Goal: Transaction & Acquisition: Purchase product/service

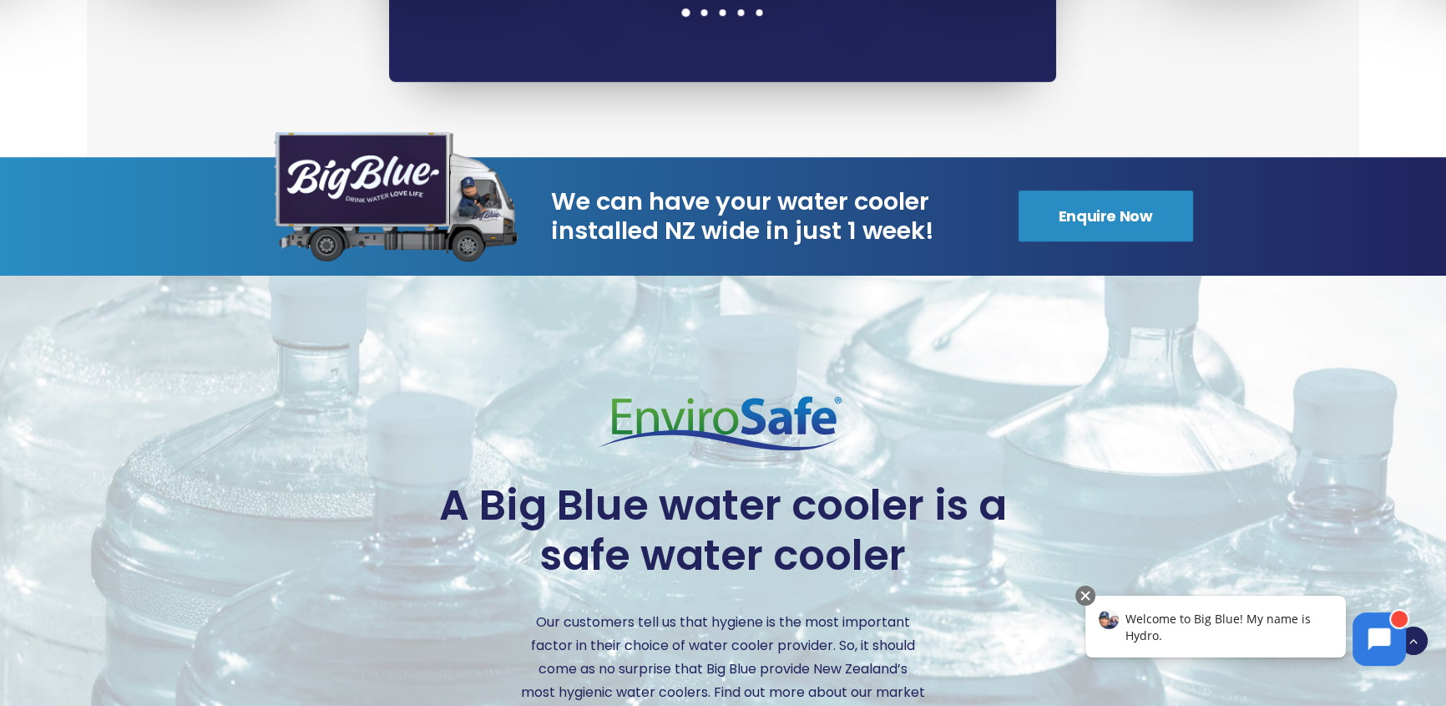
scroll to position [1897, 0]
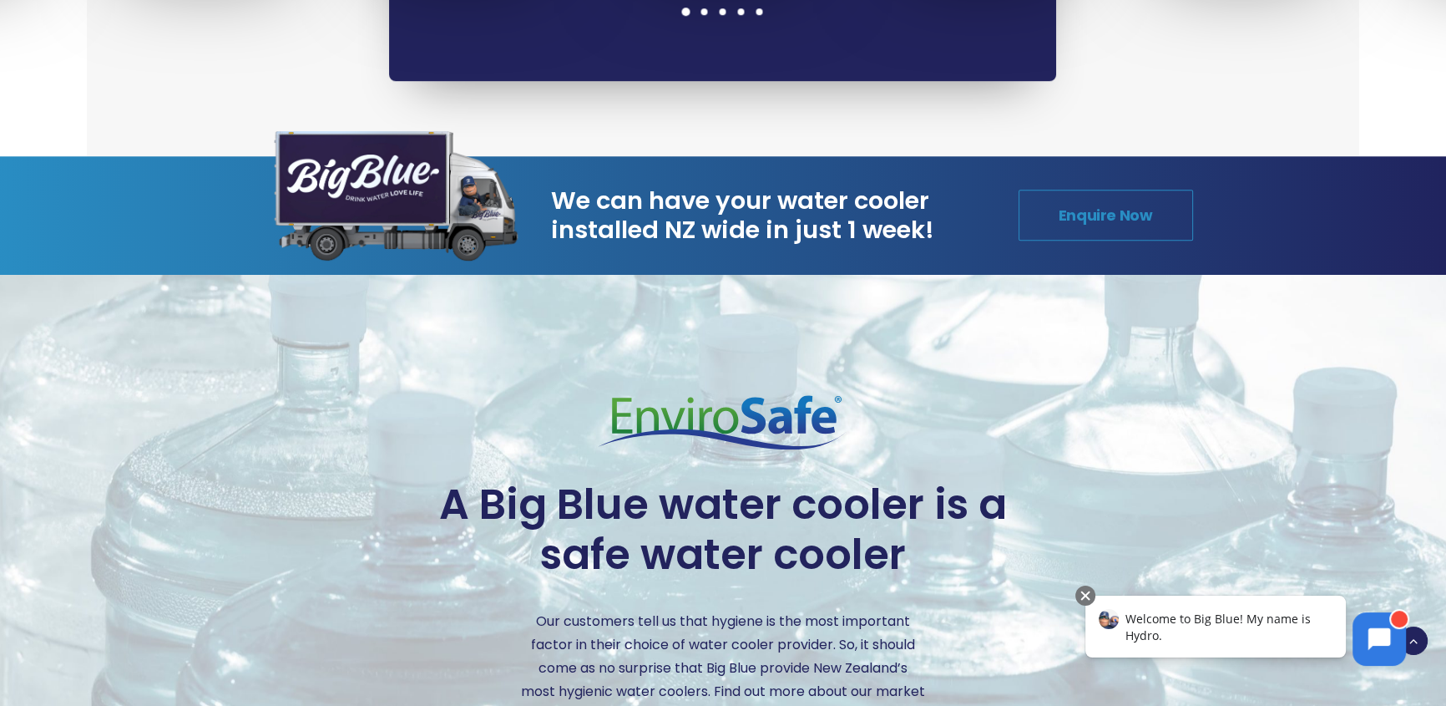
click at [1111, 190] on link "Enquire Now" at bounding box center [1106, 215] width 175 height 51
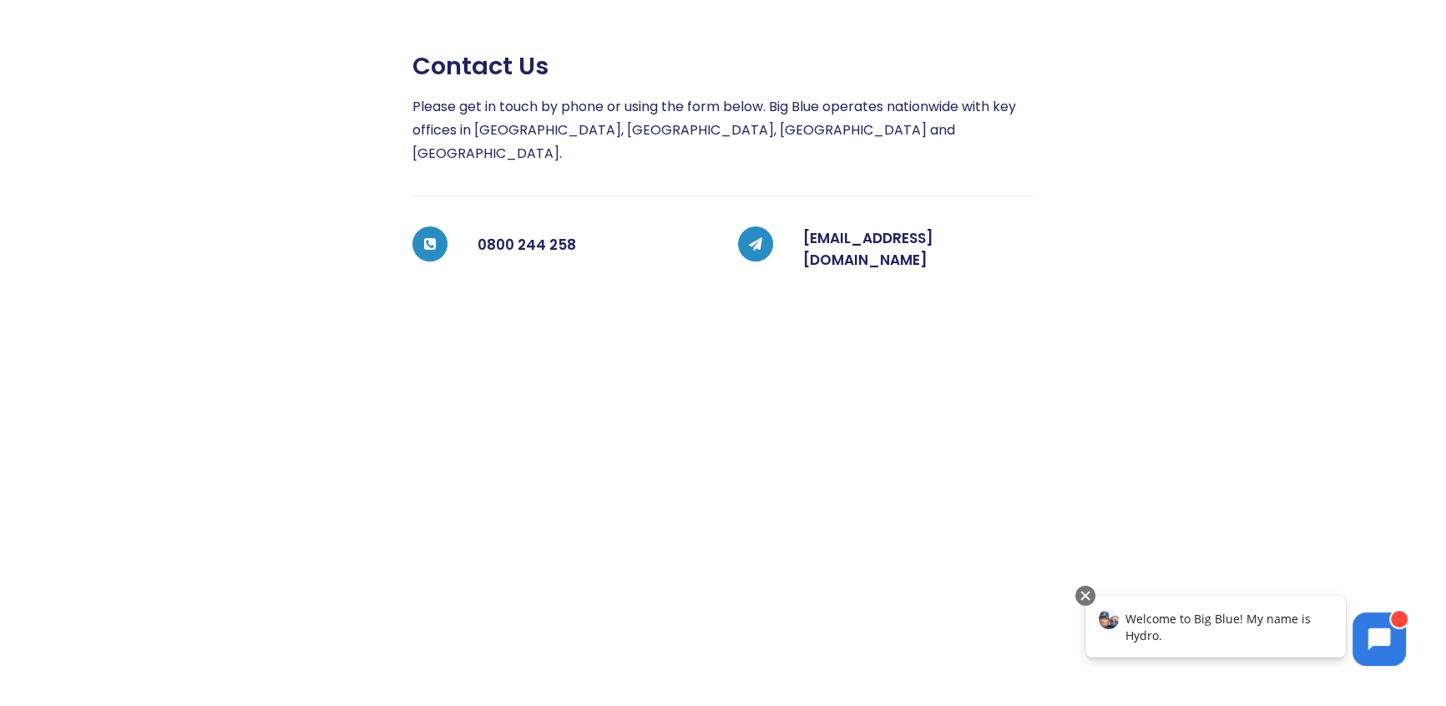
scroll to position [296, 0]
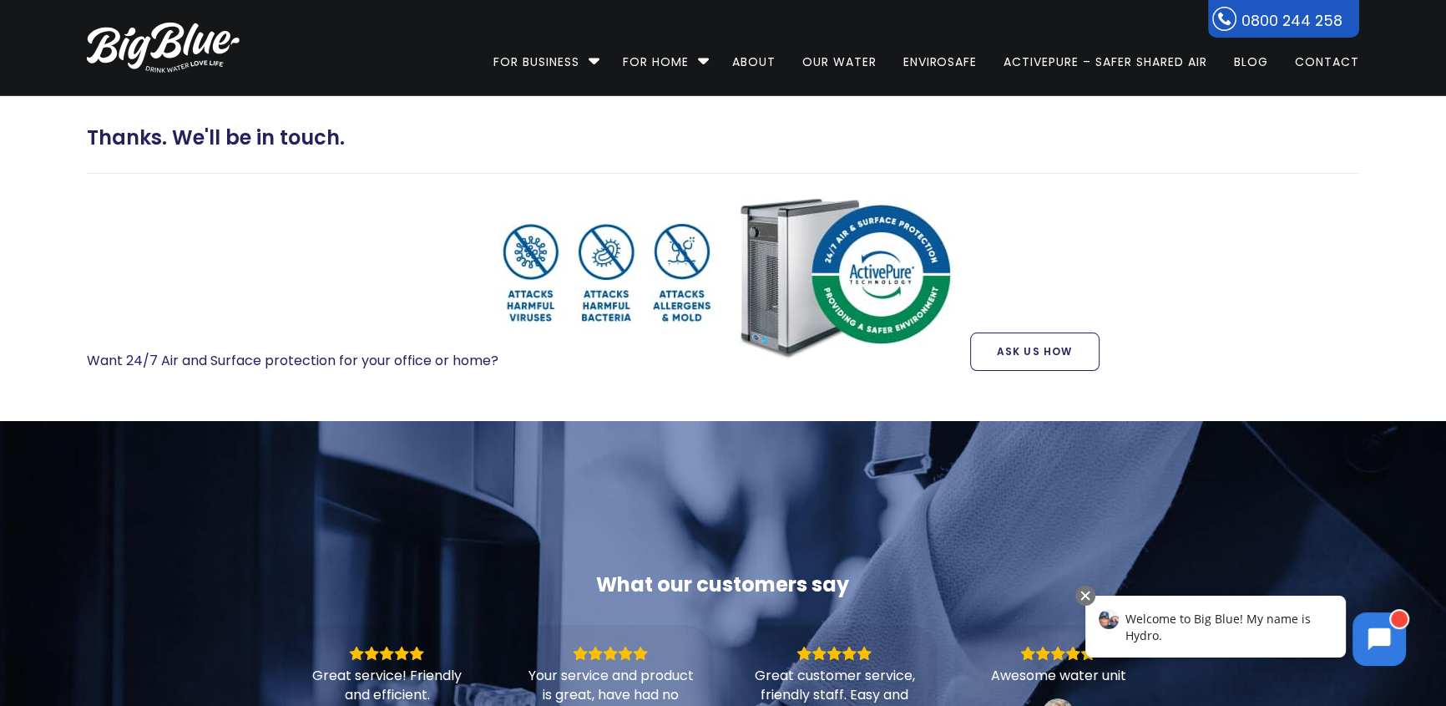
click at [1022, 350] on link "Ask Us How" at bounding box center [1034, 351] width 129 height 38
click at [944, 124] on div "Thanks. We'll be in touch. Want 24/7 Air and Surface protection for your office…" at bounding box center [723, 258] width 1333 height 325
click at [144, 46] on img at bounding box center [163, 48] width 153 height 50
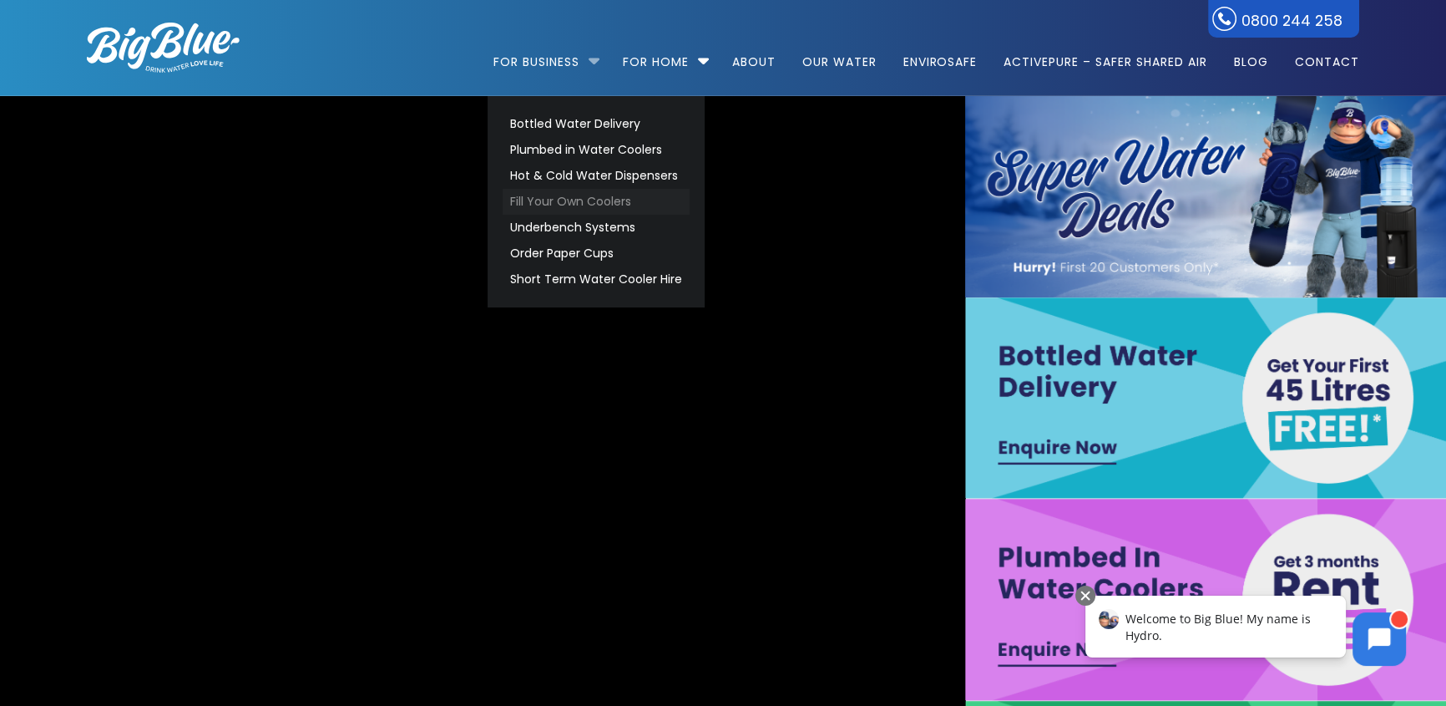
click at [588, 193] on link "Fill Your Own Coolers" at bounding box center [596, 202] width 187 height 26
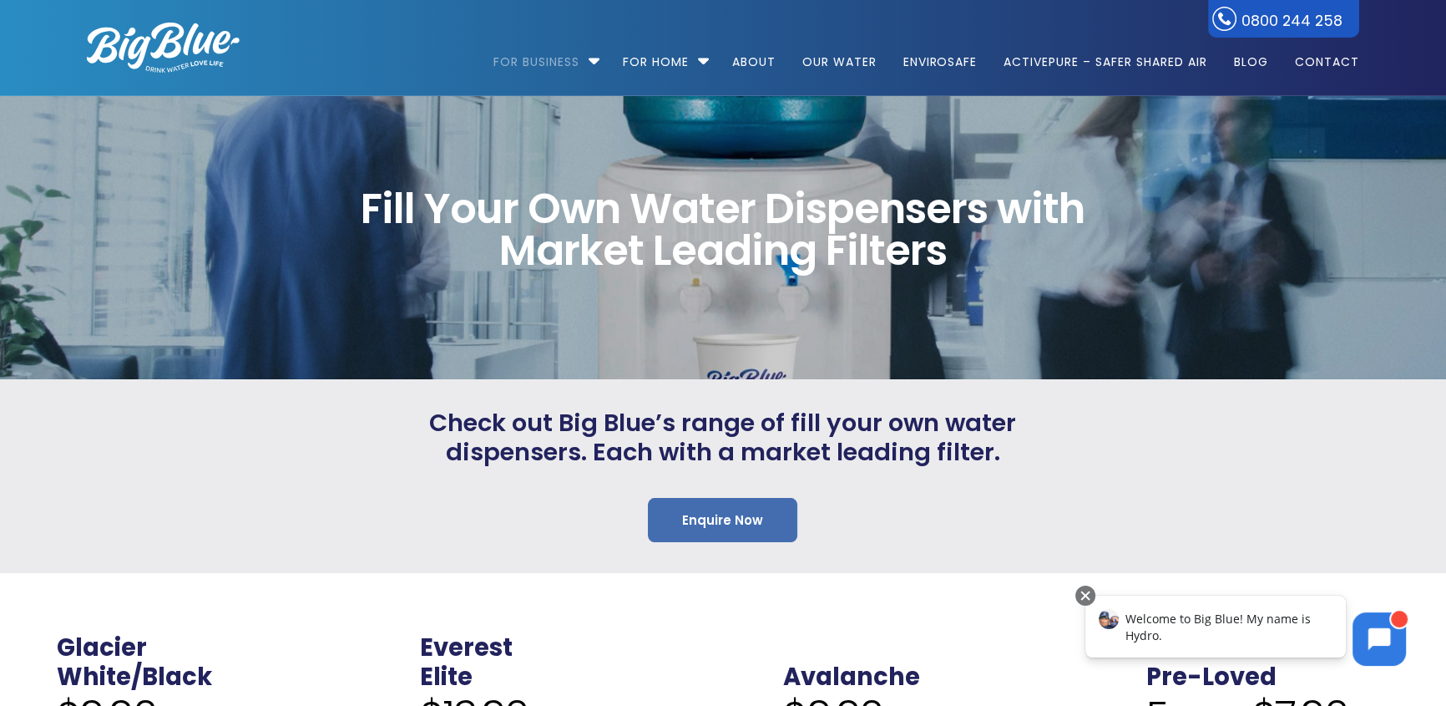
click at [726, 518] on link "Enquire Now" at bounding box center [722, 520] width 149 height 44
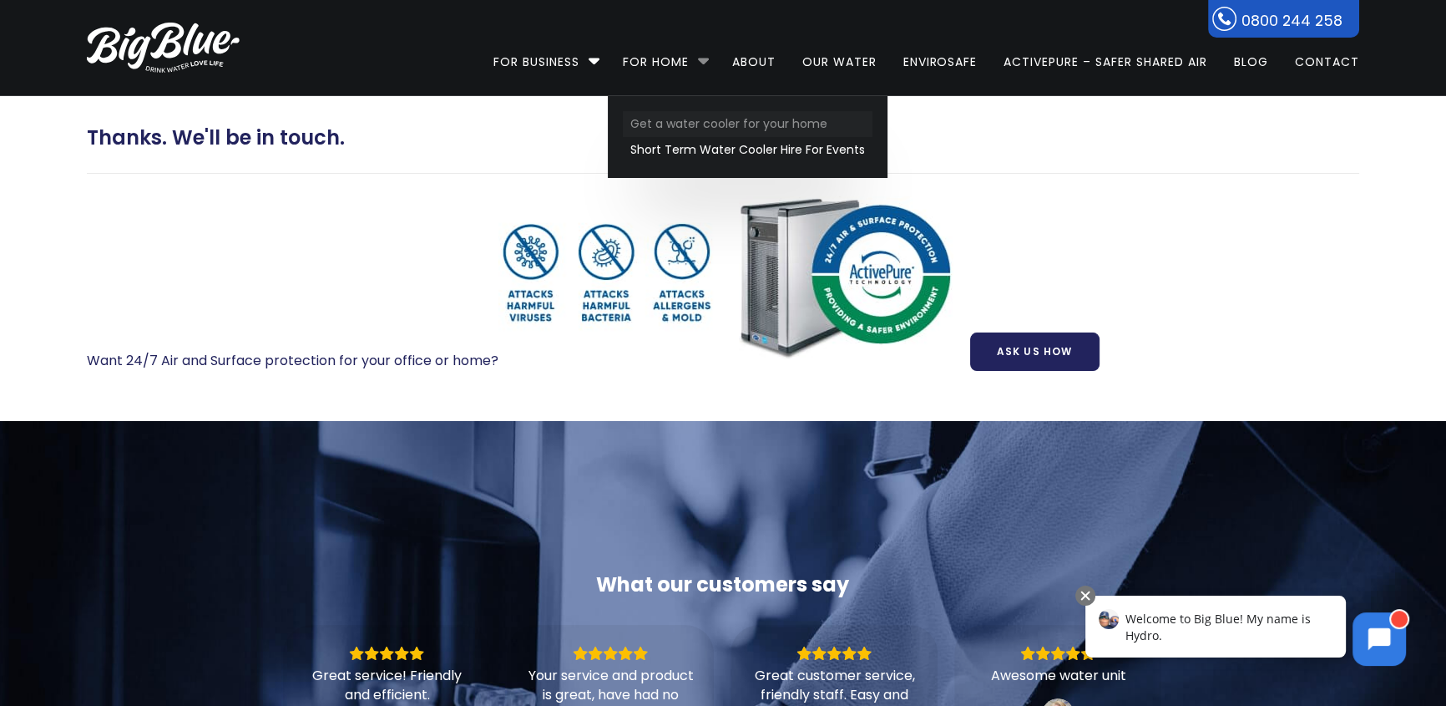
click at [723, 118] on link "Get a water cooler for your home" at bounding box center [748, 124] width 250 height 26
